Goal: Information Seeking & Learning: Compare options

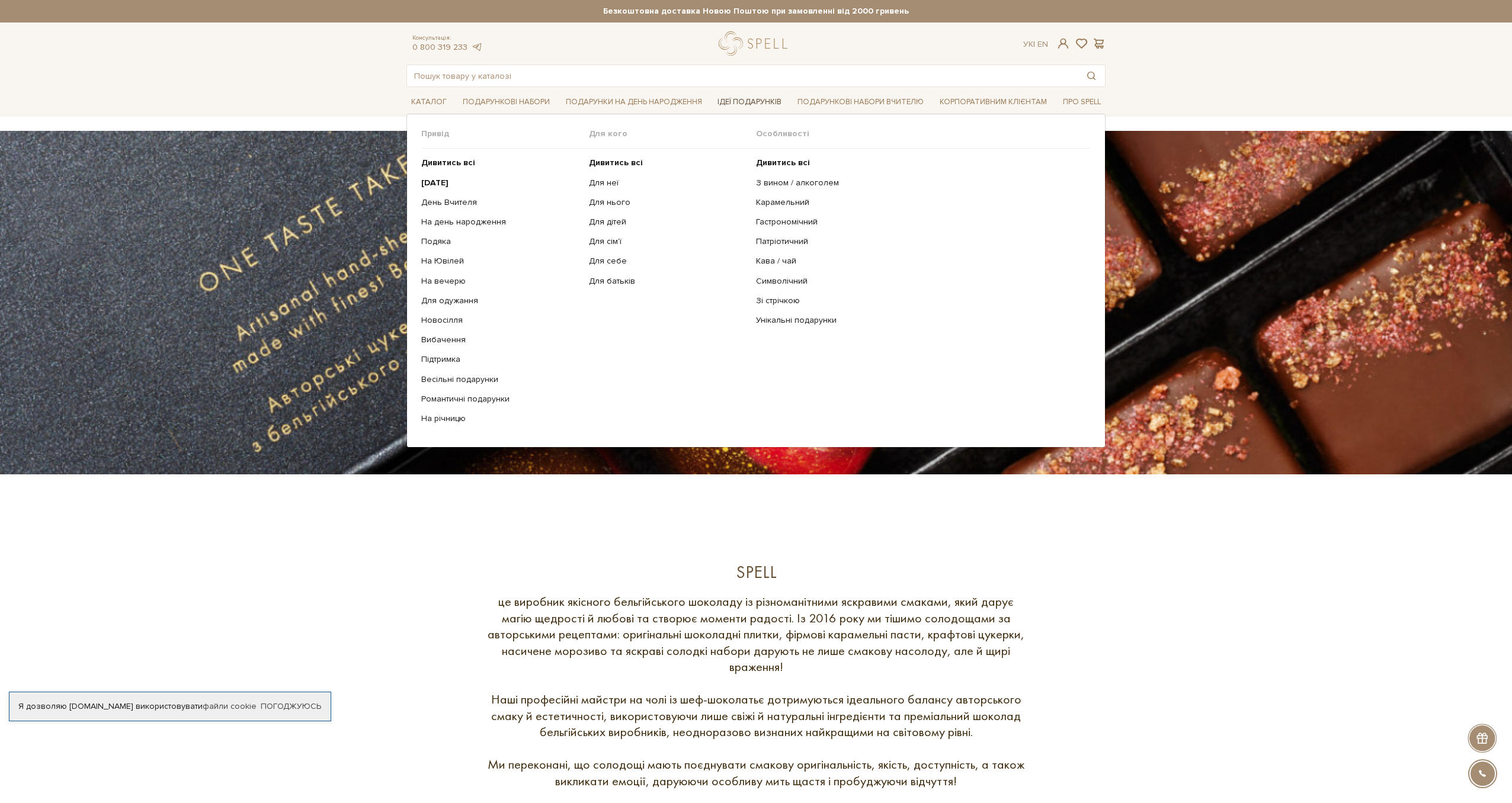
click at [750, 99] on link "Ідеї подарунків" at bounding box center [749, 102] width 73 height 19
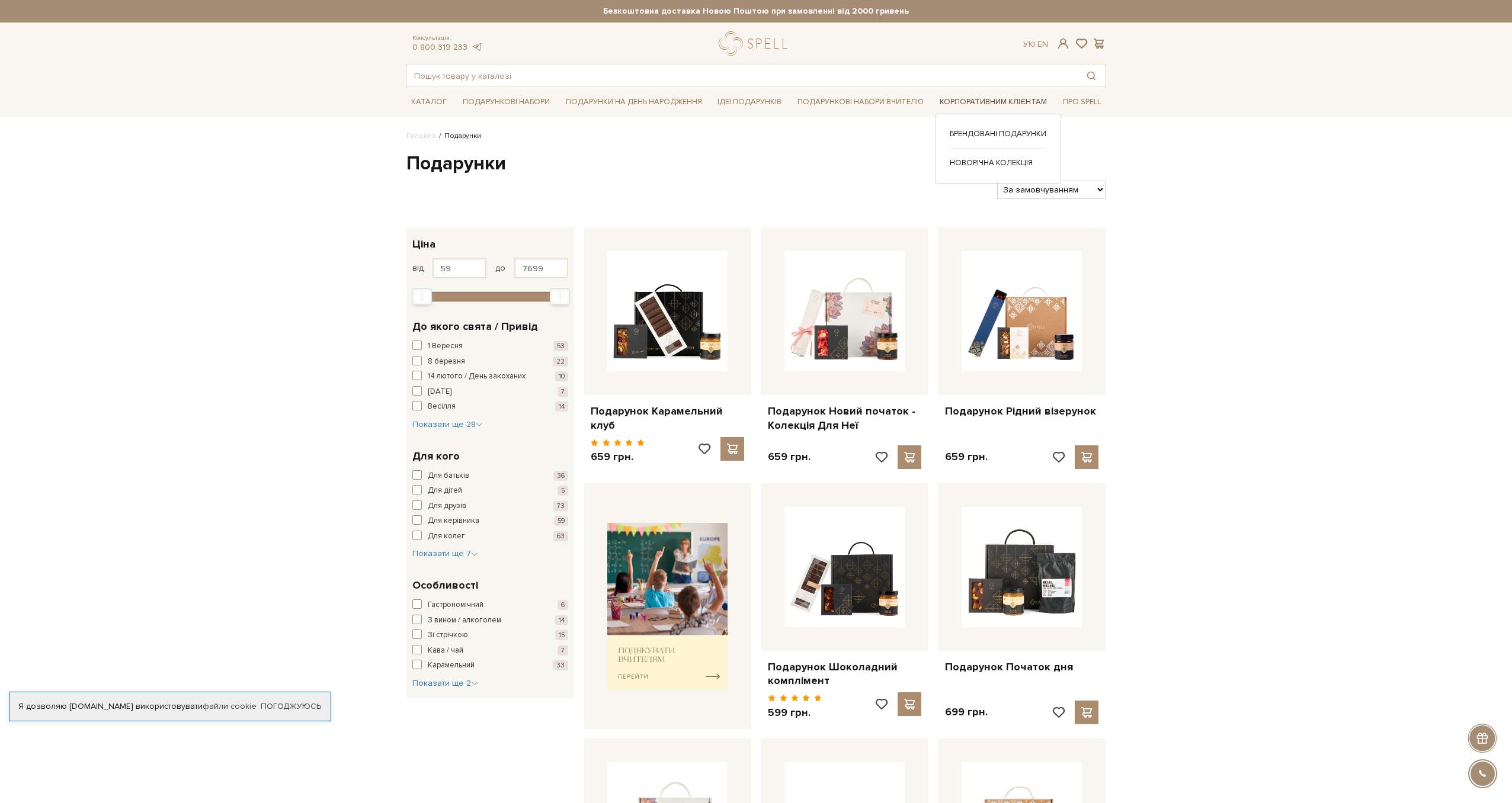
click at [983, 104] on link "Корпоративним клієнтам" at bounding box center [993, 102] width 117 height 19
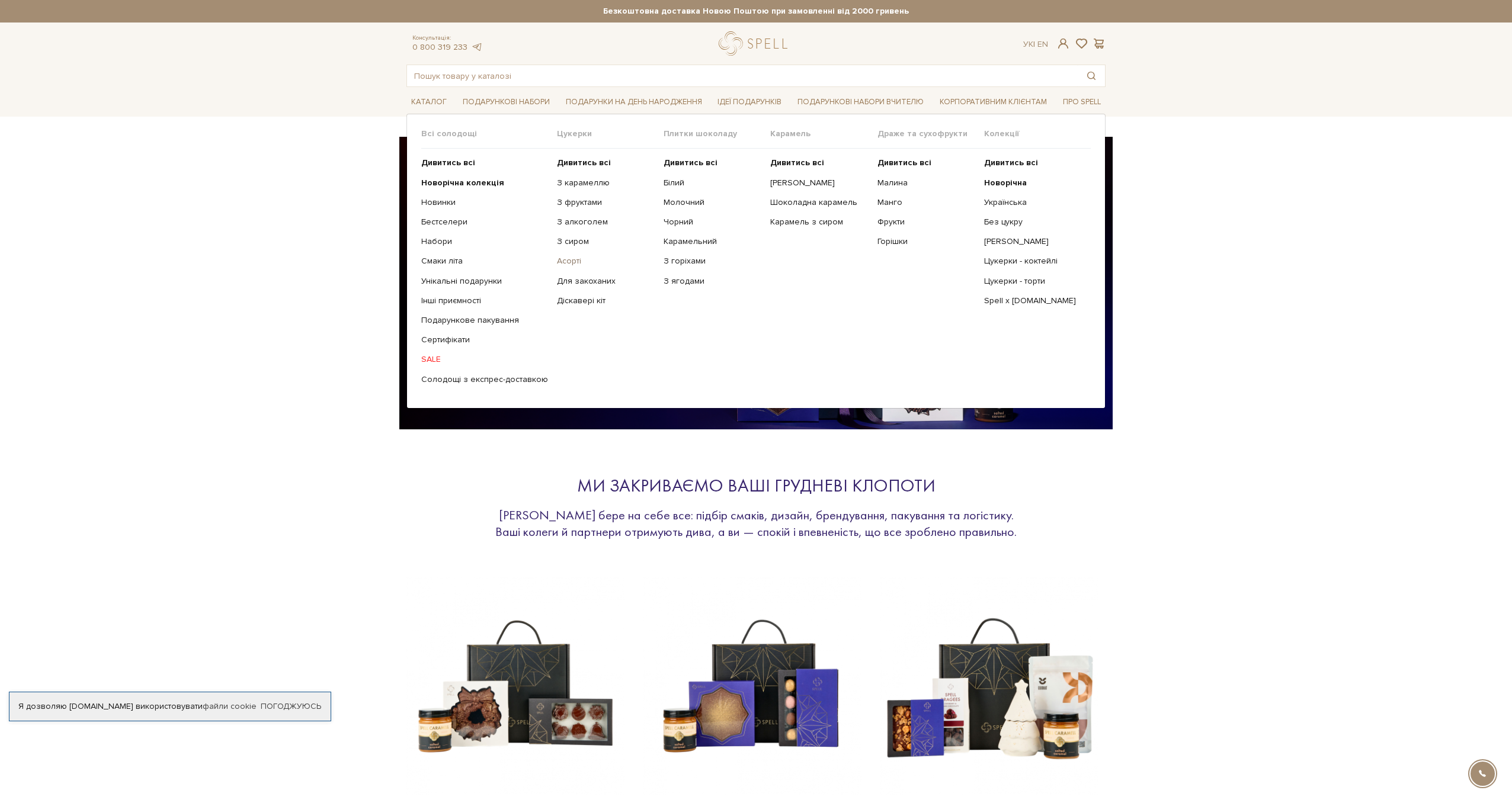
click at [565, 259] on link "Асорті" at bounding box center [606, 260] width 97 height 10
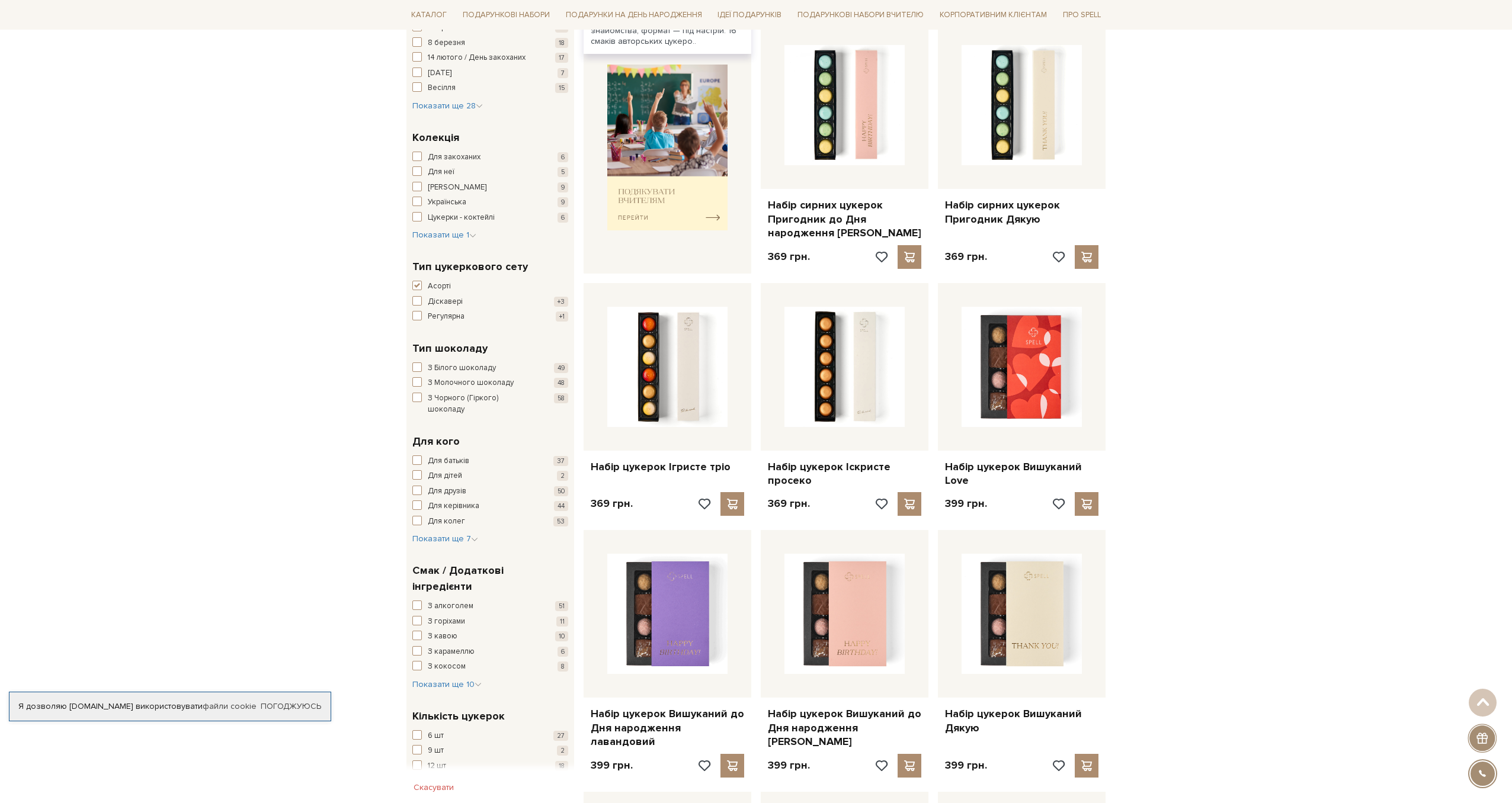
scroll to position [475, 0]
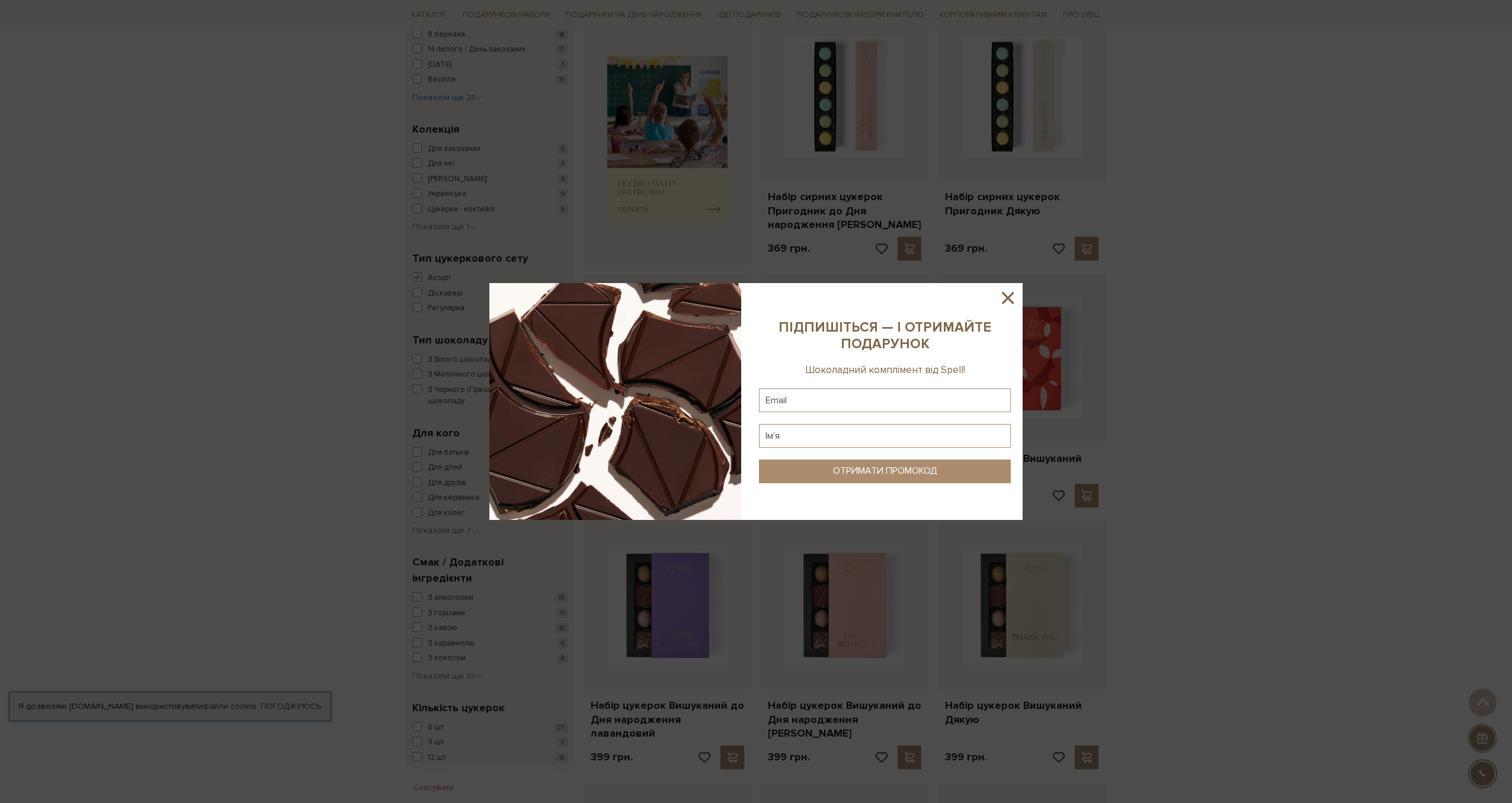
click at [1006, 298] on icon at bounding box center [1007, 298] width 12 height 12
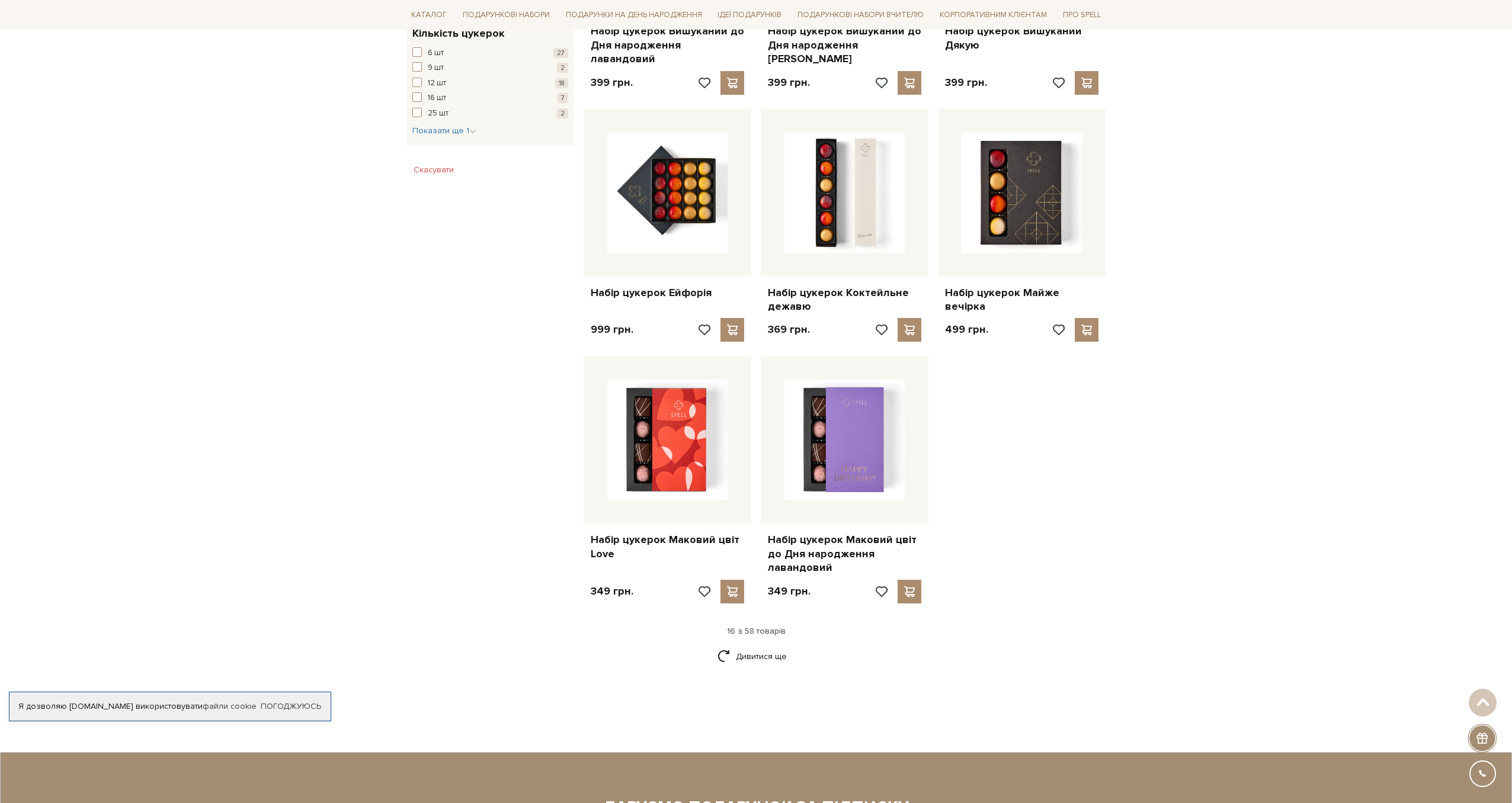
scroll to position [1153, 0]
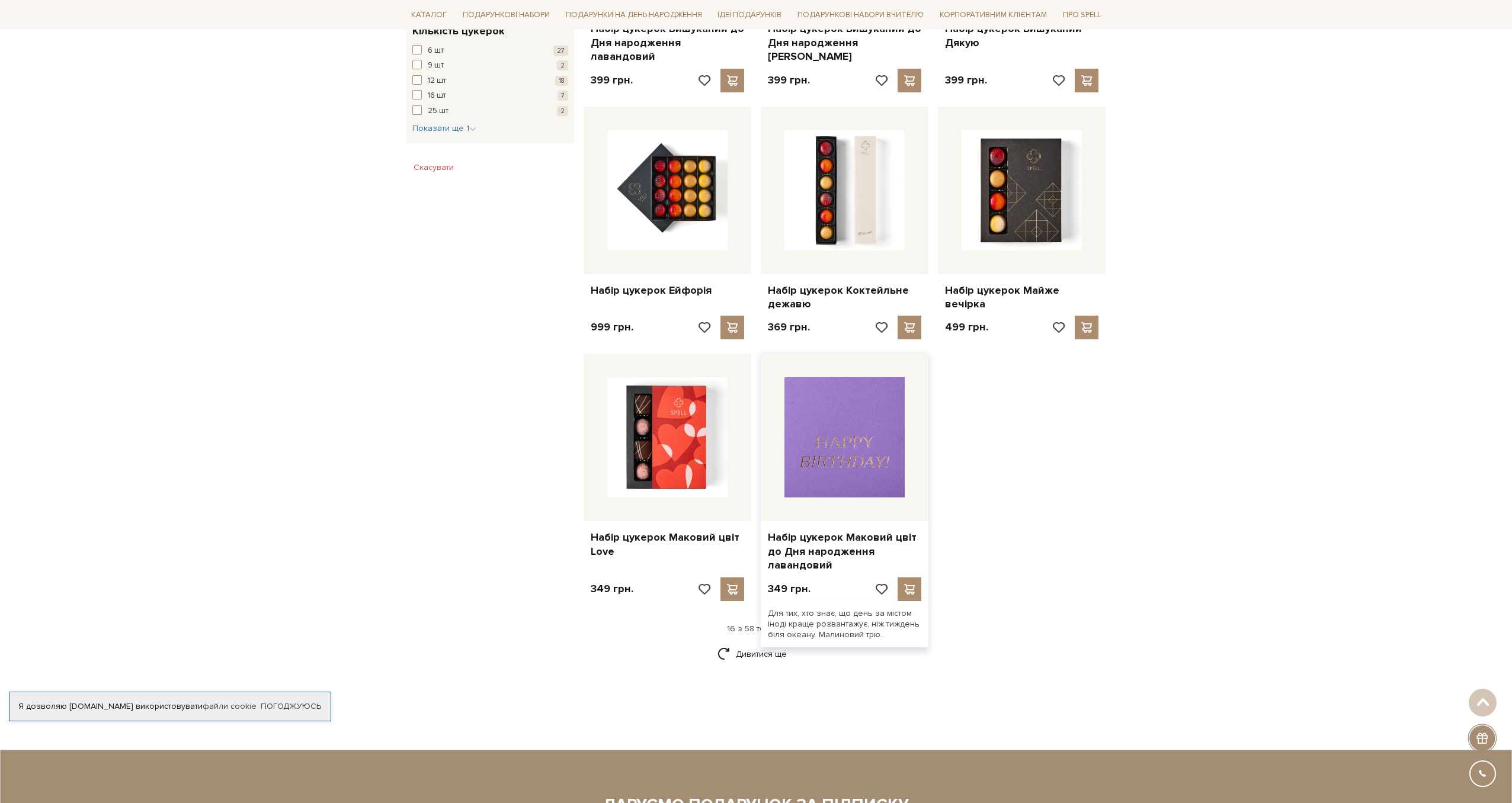
click at [853, 458] on img at bounding box center [844, 437] width 120 height 120
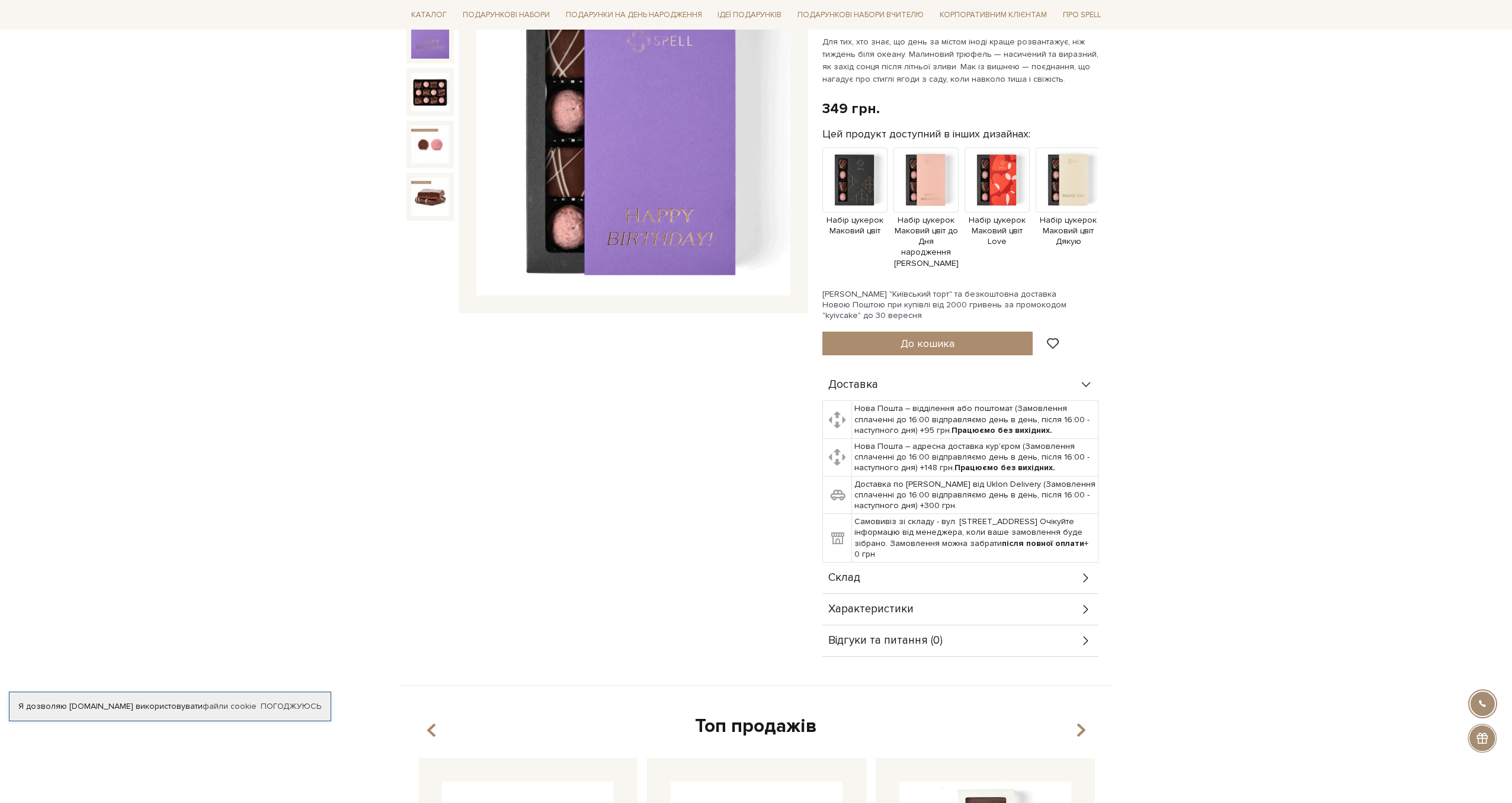
scroll to position [197, 0]
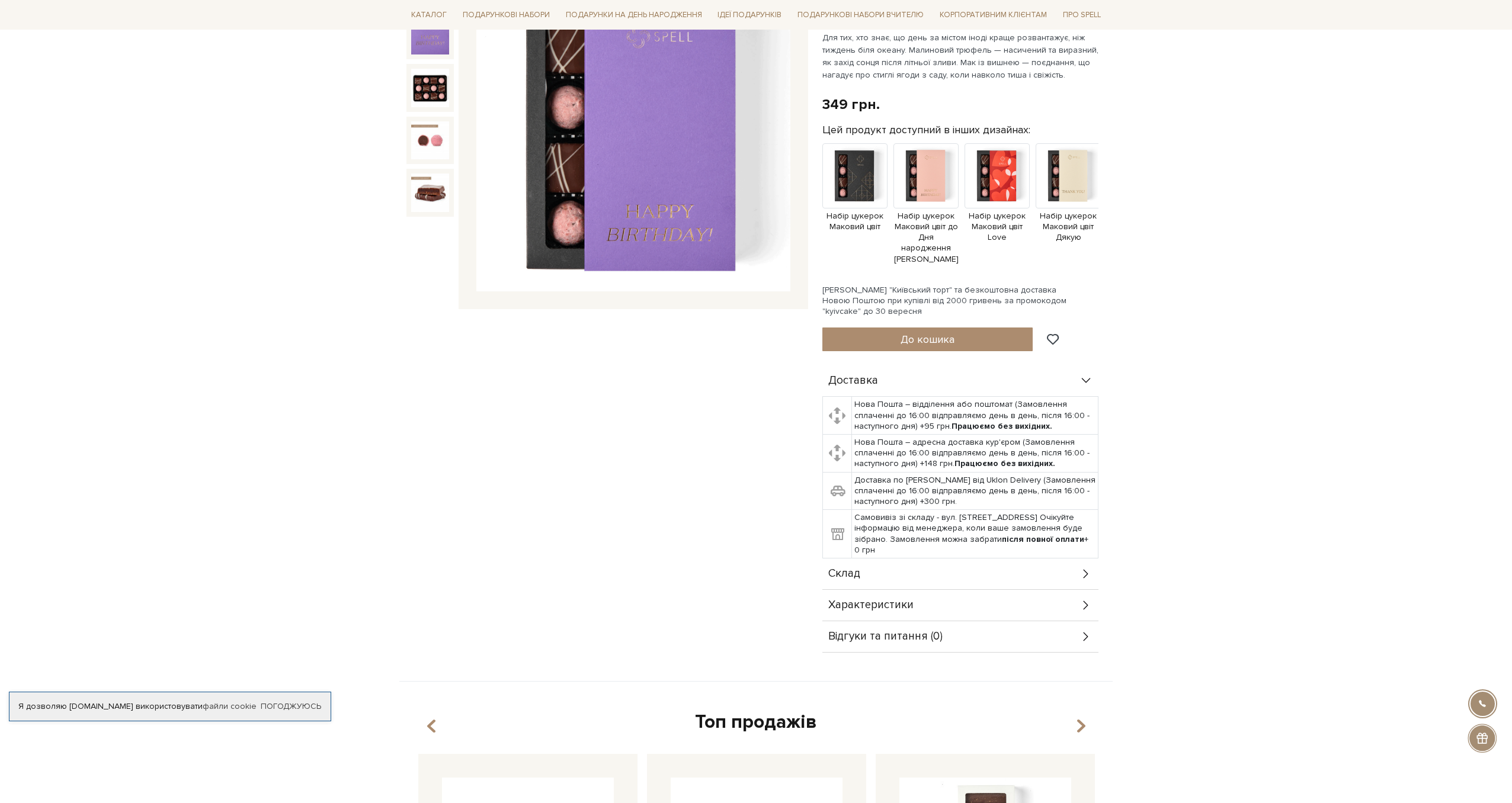
click at [1087, 570] on icon at bounding box center [1086, 574] width 5 height 8
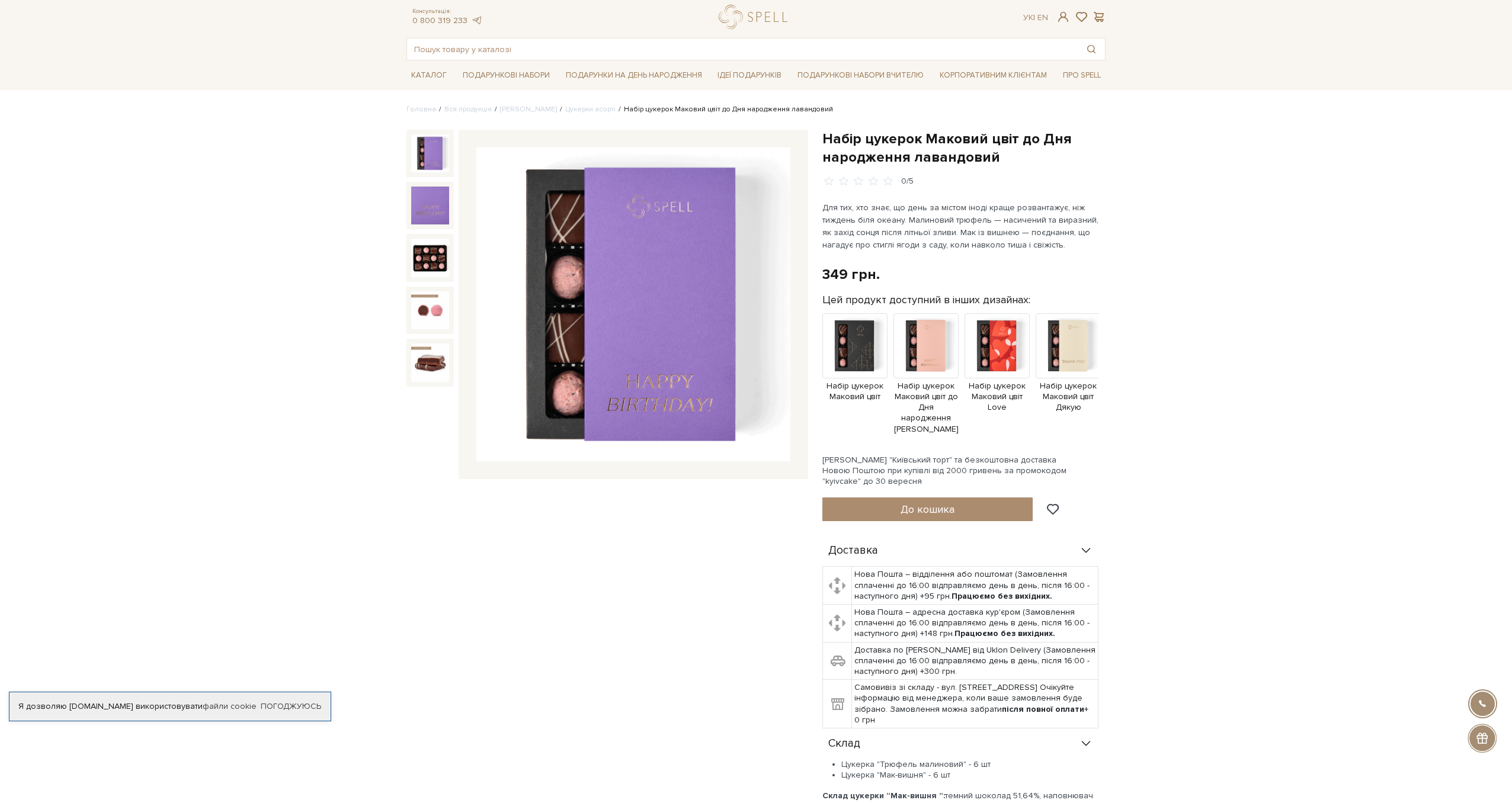
scroll to position [20, 0]
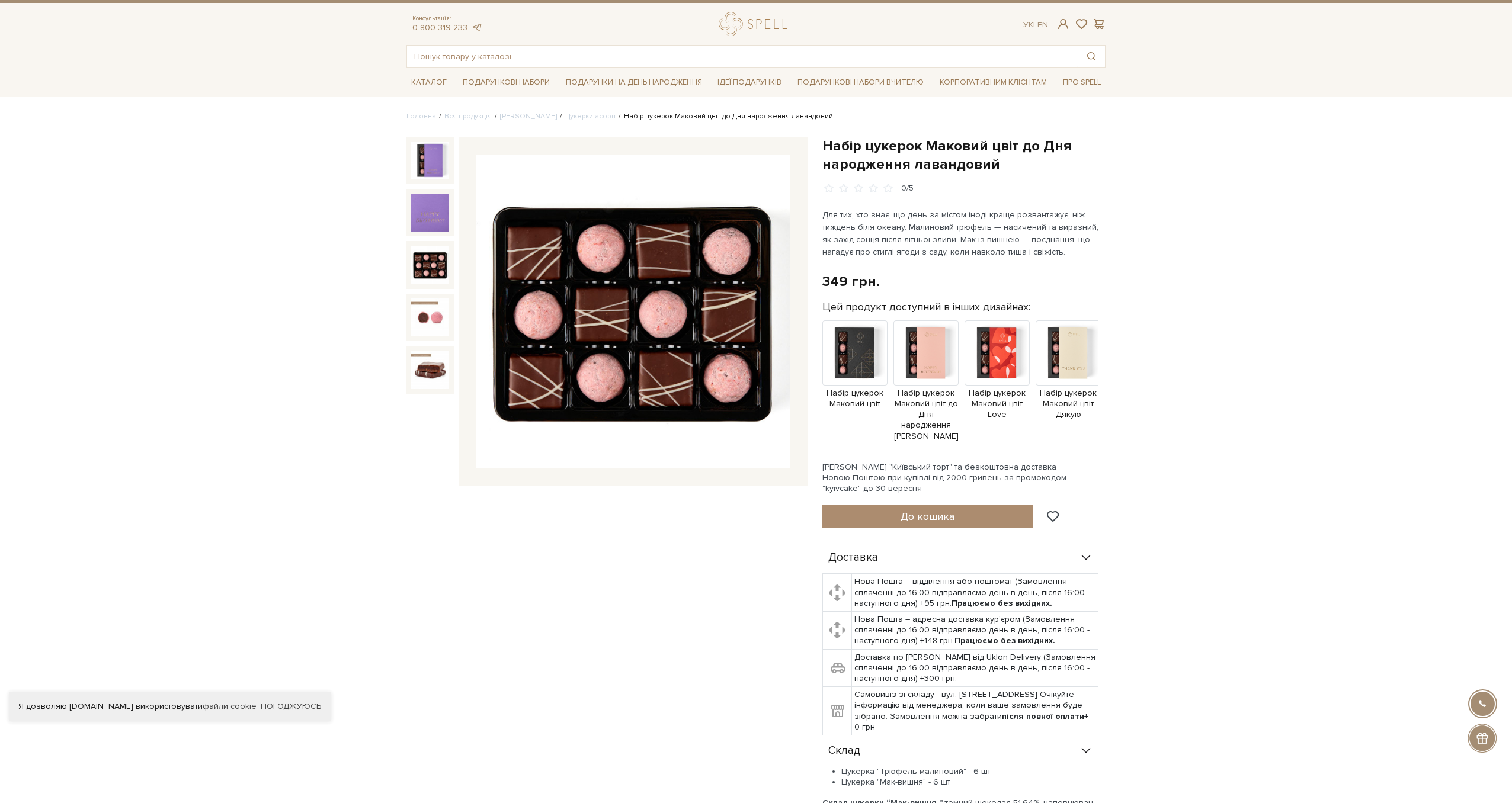
click at [421, 266] on img at bounding box center [430, 265] width 38 height 38
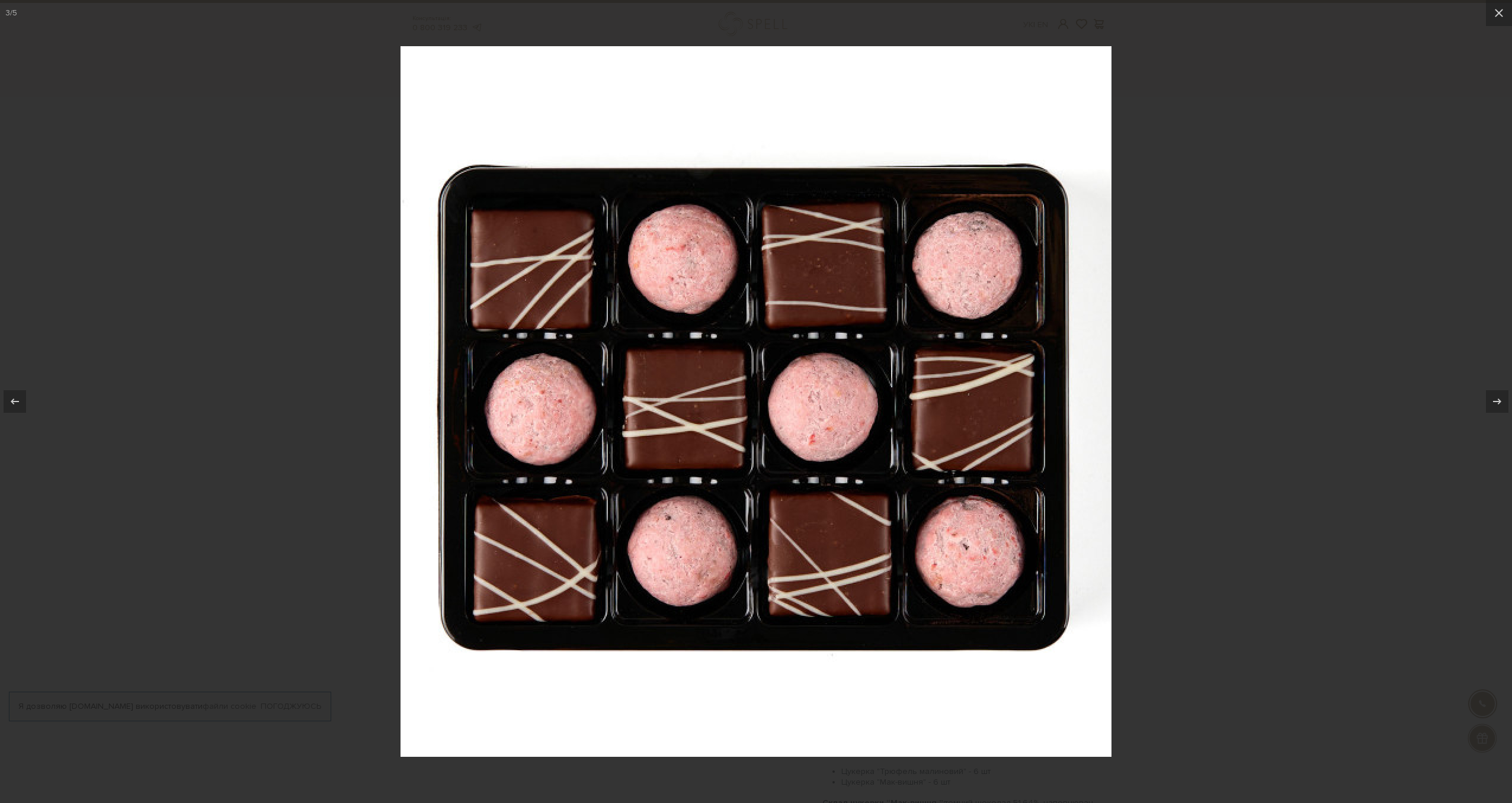
click at [408, 268] on img at bounding box center [756, 401] width 711 height 710
click at [1499, 14] on icon at bounding box center [1499, 12] width 14 height 14
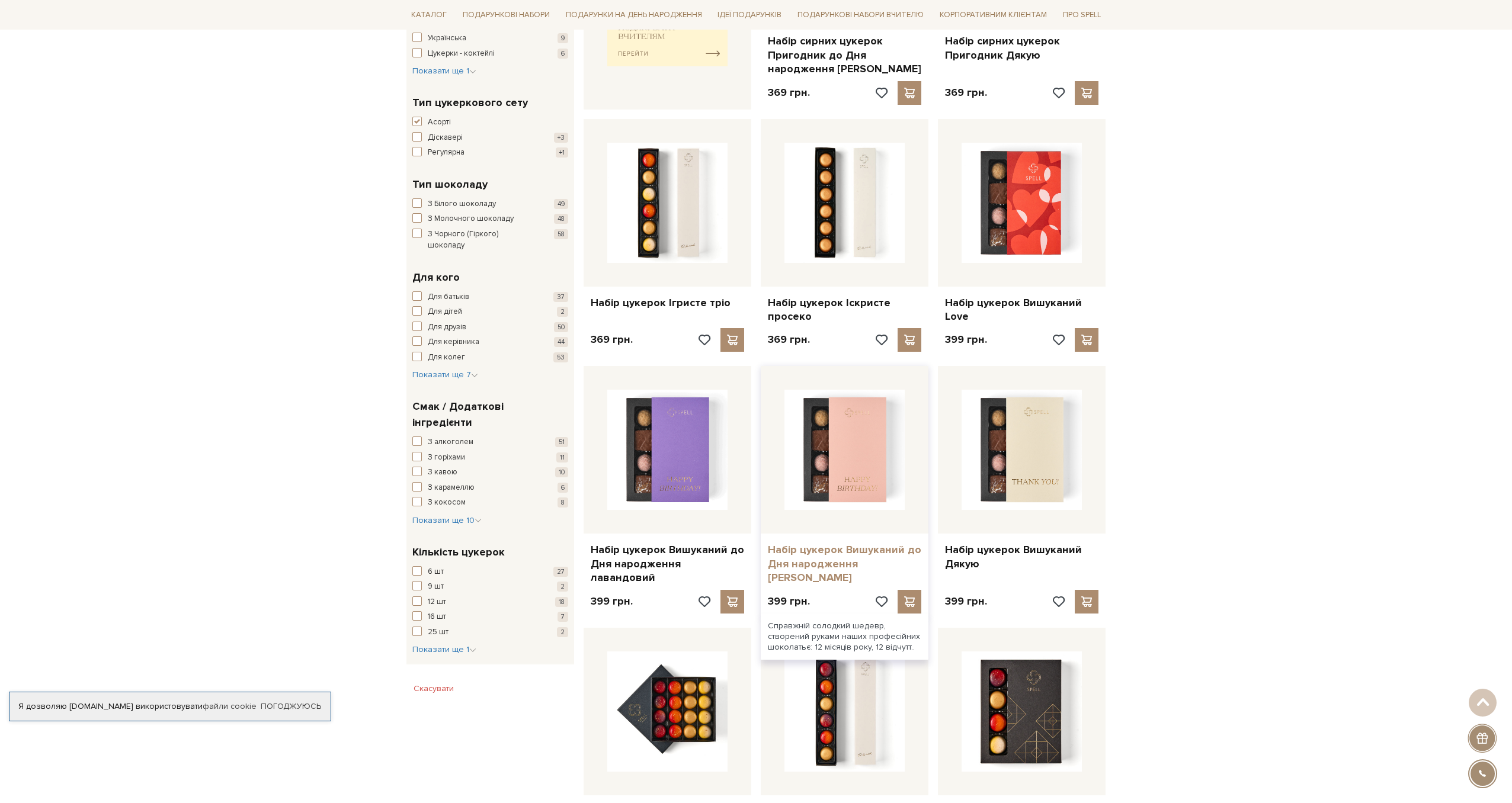
scroll to position [625, 0]
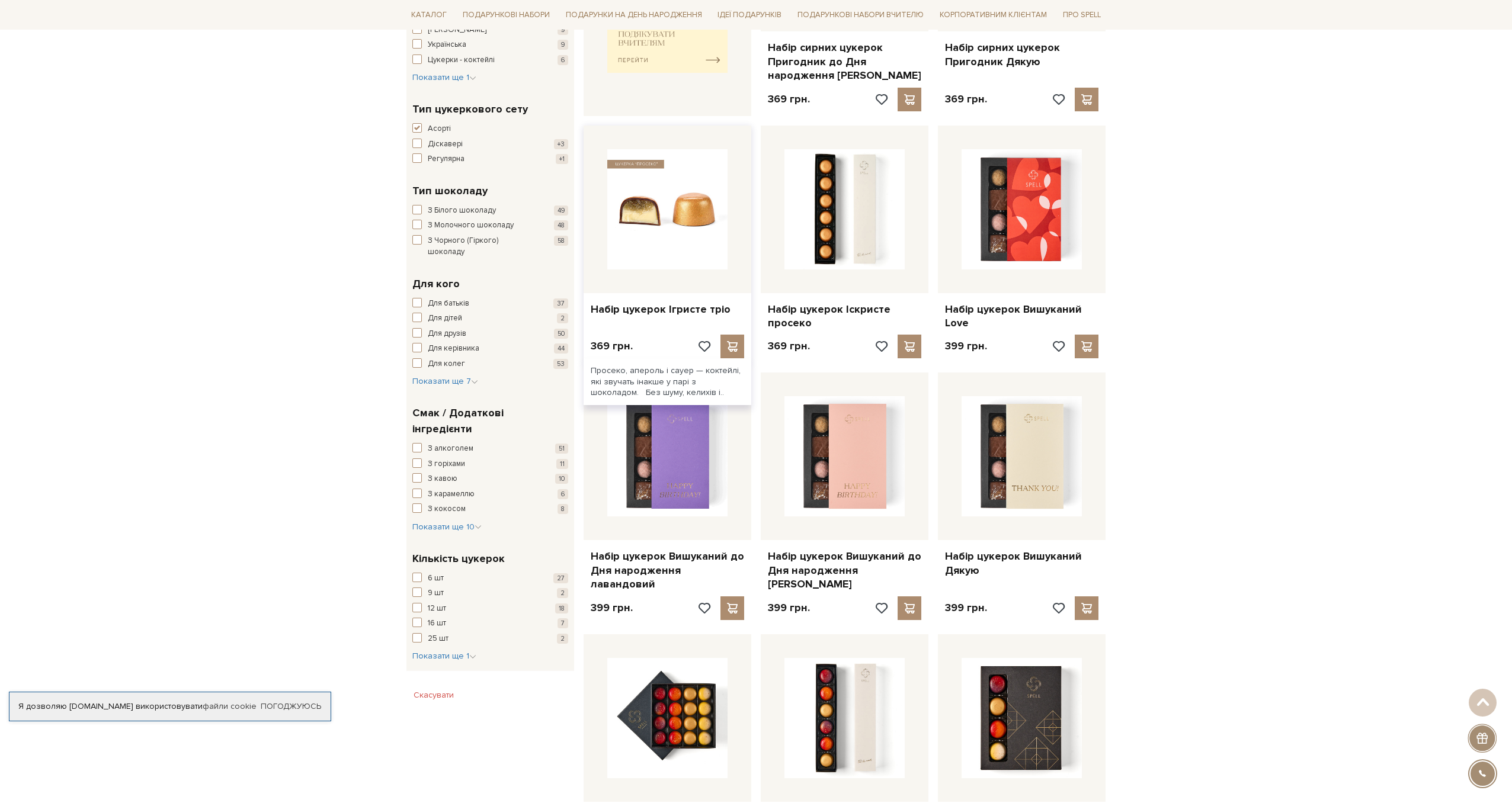
click at [682, 212] on img at bounding box center [668, 209] width 120 height 120
